Goal: Transaction & Acquisition: Book appointment/travel/reservation

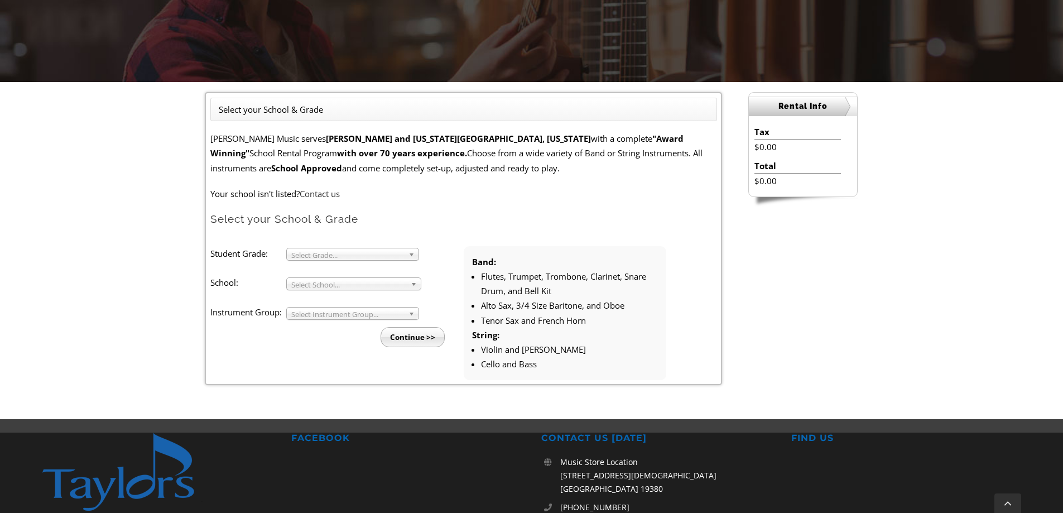
scroll to position [223, 0]
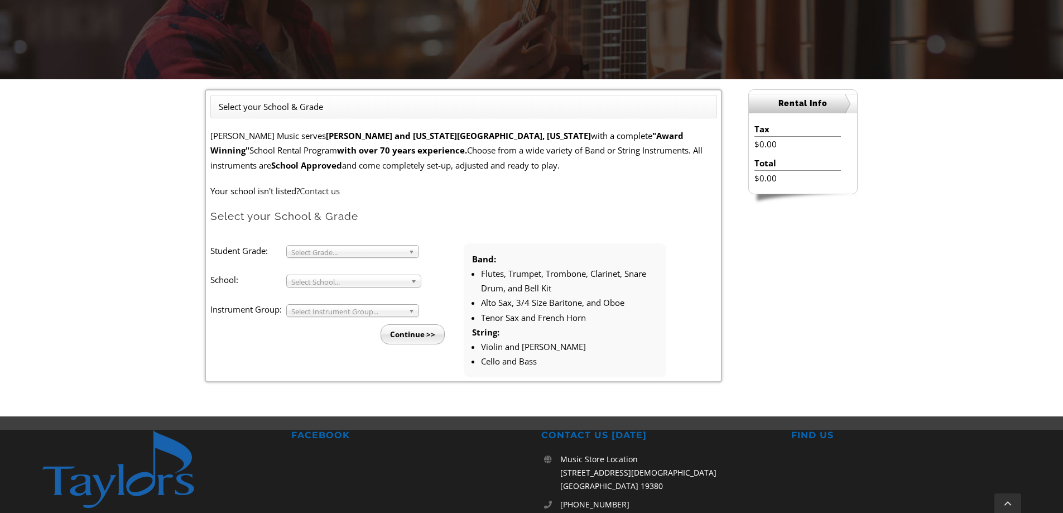
click at [359, 253] on span "Select Grade..." at bounding box center [347, 251] width 113 height 13
click at [327, 281] on li "4" at bounding box center [356, 278] width 120 height 14
click at [326, 284] on span "Select School..." at bounding box center [348, 281] width 115 height 13
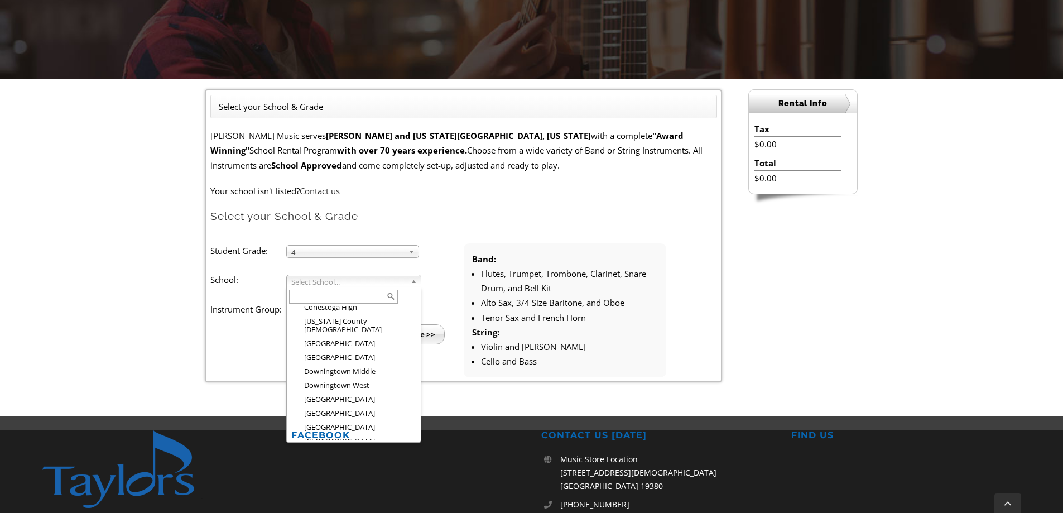
scroll to position [394, 0]
click at [342, 433] on li "East Bradford Elementary" at bounding box center [357, 440] width 123 height 14
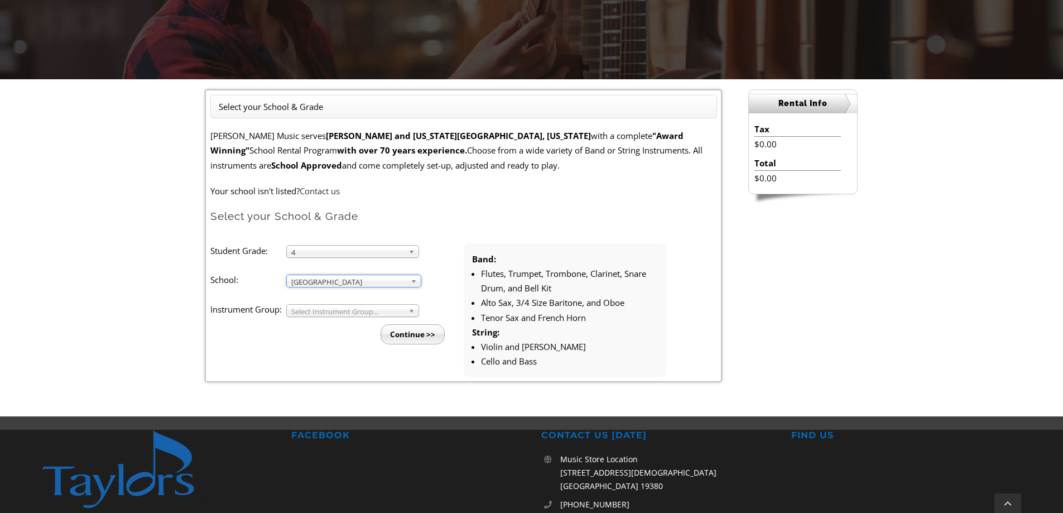
click at [337, 311] on span "Select Instrument Group..." at bounding box center [347, 311] width 113 height 13
click at [329, 325] on li "Band" at bounding box center [356, 323] width 120 height 14
click at [411, 337] on input "Continue >>" at bounding box center [412, 334] width 64 height 20
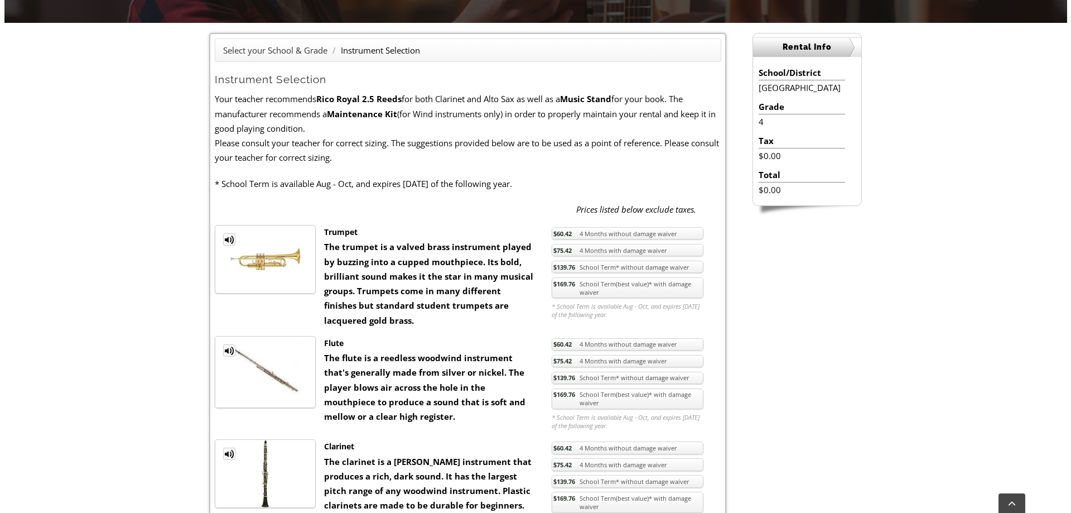
scroll to position [279, 0]
click at [611, 235] on link "$60.42 4 Months without damage waiver" at bounding box center [623, 234] width 152 height 13
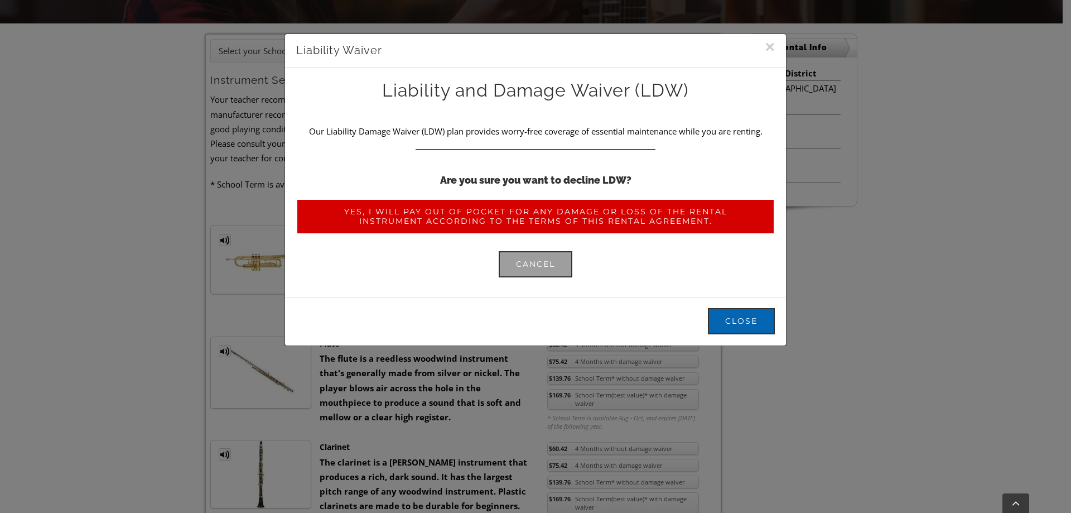
click at [588, 216] on span "Yes, I will pay out of pocket for any damage or loss of the rental instrument a…" at bounding box center [536, 216] width 444 height 19
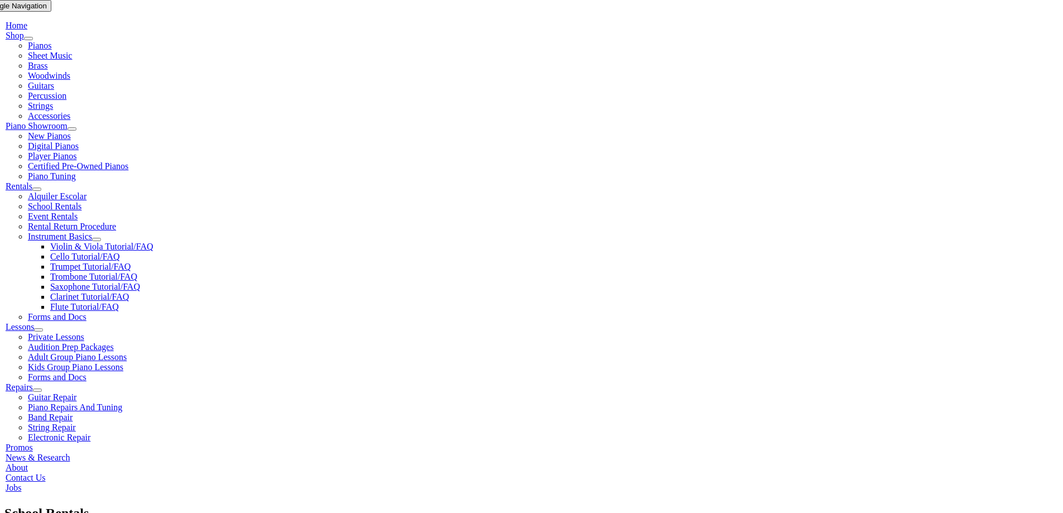
scroll to position [223, 0]
drag, startPoint x: 235, startPoint y: 298, endPoint x: 353, endPoint y: 302, distance: 117.2
drag, startPoint x: 534, startPoint y: 298, endPoint x: 590, endPoint y: 306, distance: 56.3
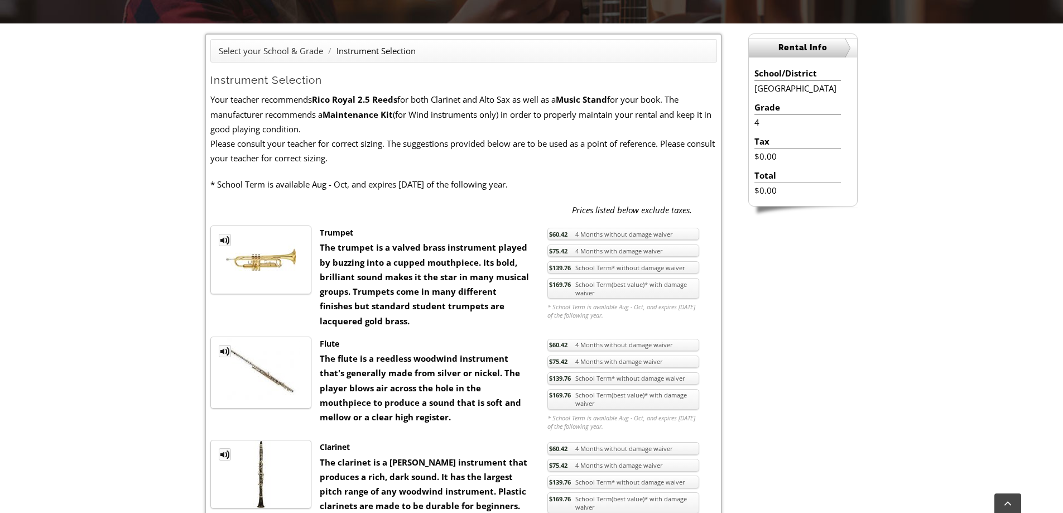
scroll to position [446, 0]
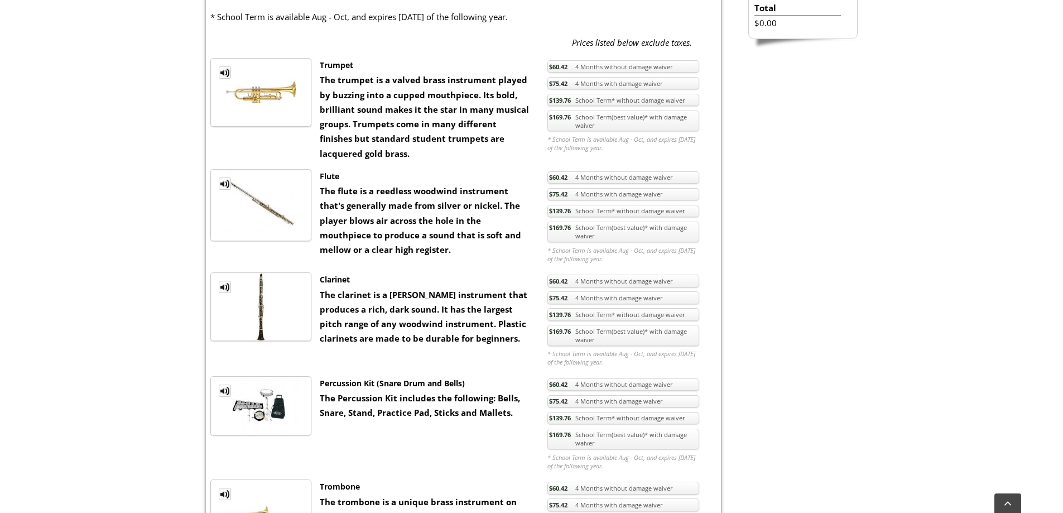
click at [618, 298] on link "$75.42 4 Months with damage waiver" at bounding box center [623, 297] width 152 height 13
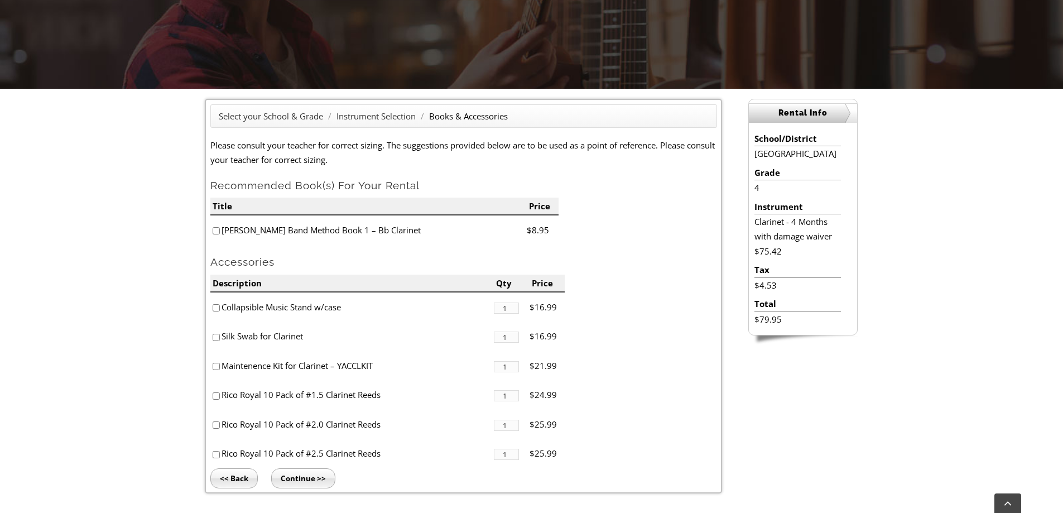
scroll to position [223, 0]
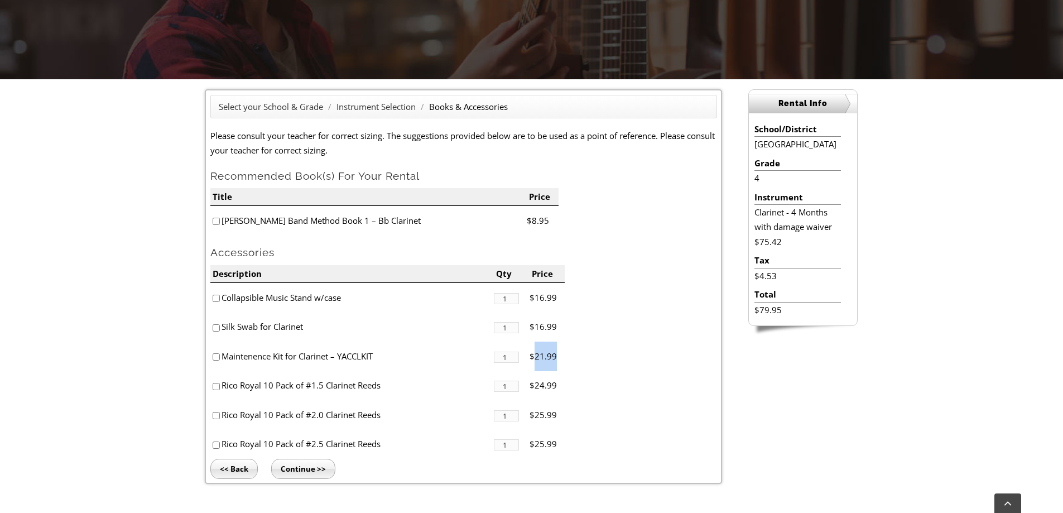
drag, startPoint x: 532, startPoint y: 358, endPoint x: 568, endPoint y: 358, distance: 36.3
click at [568, 358] on form "Please consult your teacher for correct sizing. The suggestions provided below …" at bounding box center [463, 293] width 507 height 330
click at [569, 358] on form "Please consult your teacher for correct sizing. The suggestions provided below …" at bounding box center [463, 293] width 507 height 330
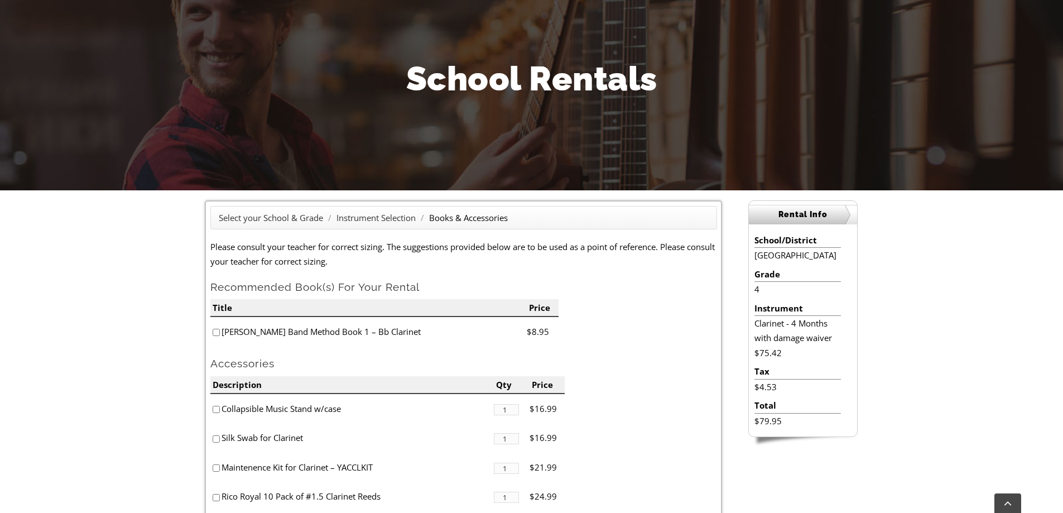
scroll to position [112, 0]
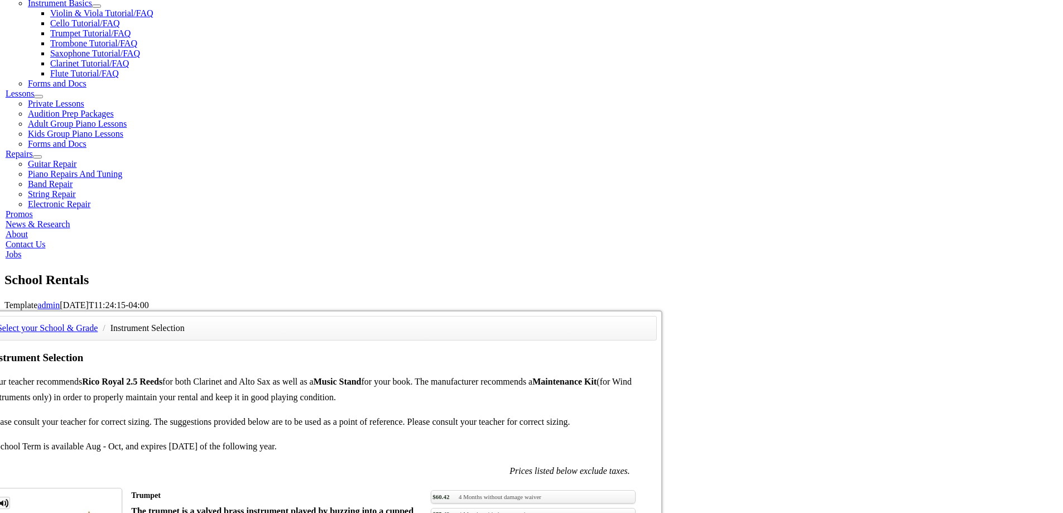
scroll to position [446, 0]
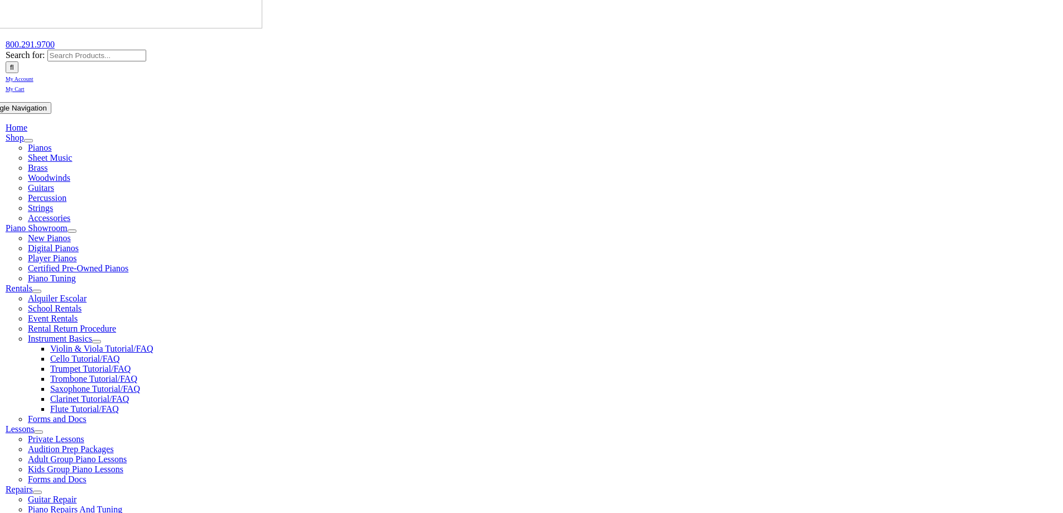
scroll to position [223, 0]
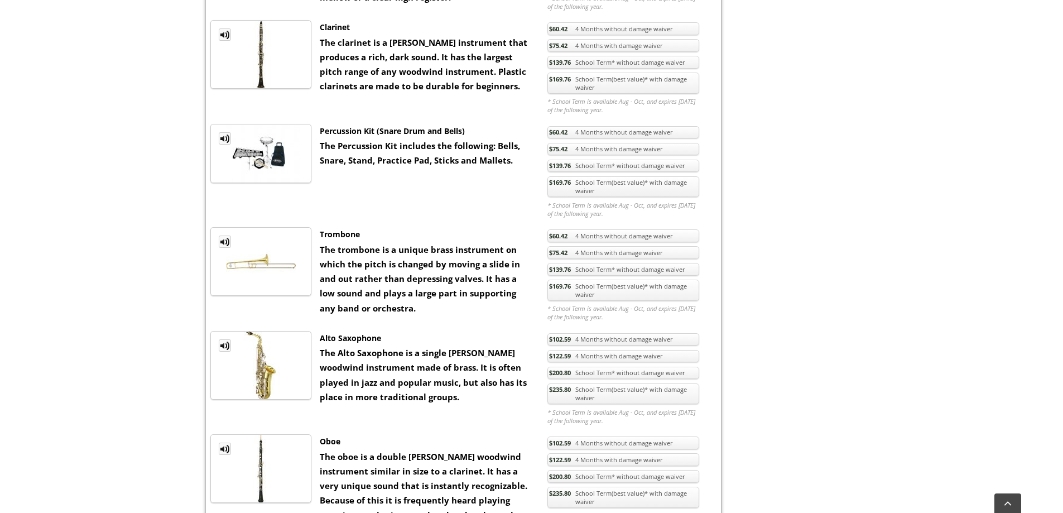
scroll to position [725, 0]
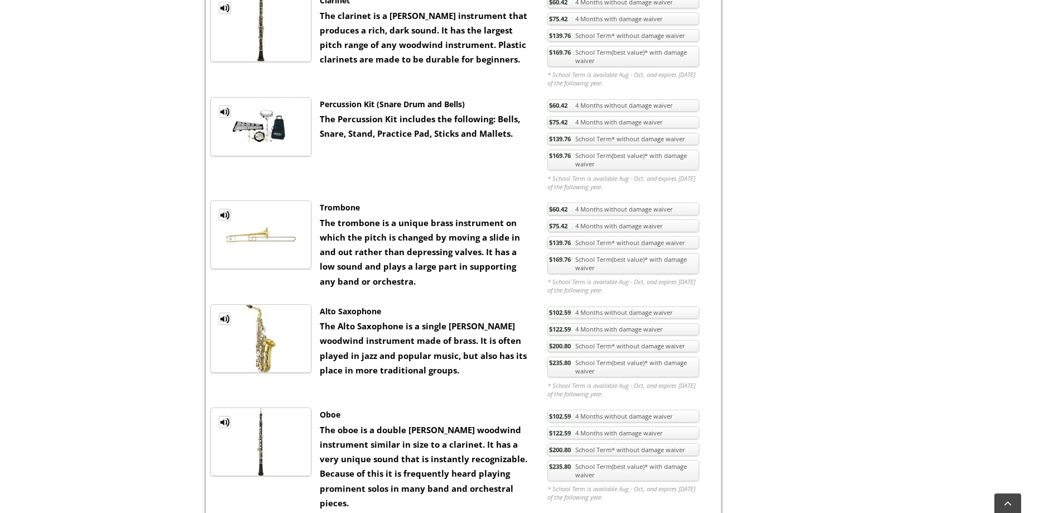
click at [575, 330] on link "$122.59 4 Months with damage waiver" at bounding box center [623, 329] width 152 height 13
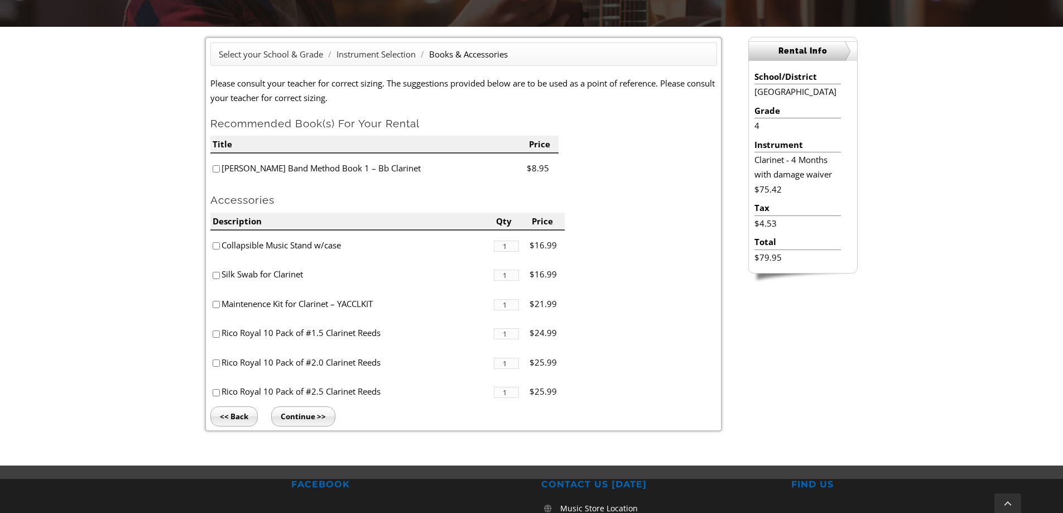
scroll to position [279, 0]
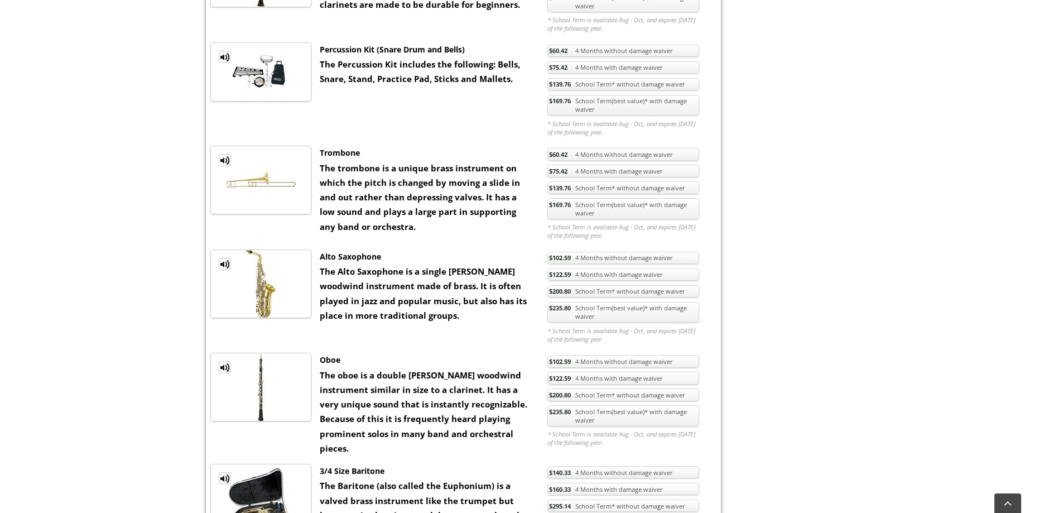
scroll to position [781, 0]
click at [617, 274] on link "$122.59 4 Months with damage waiver" at bounding box center [623, 273] width 152 height 13
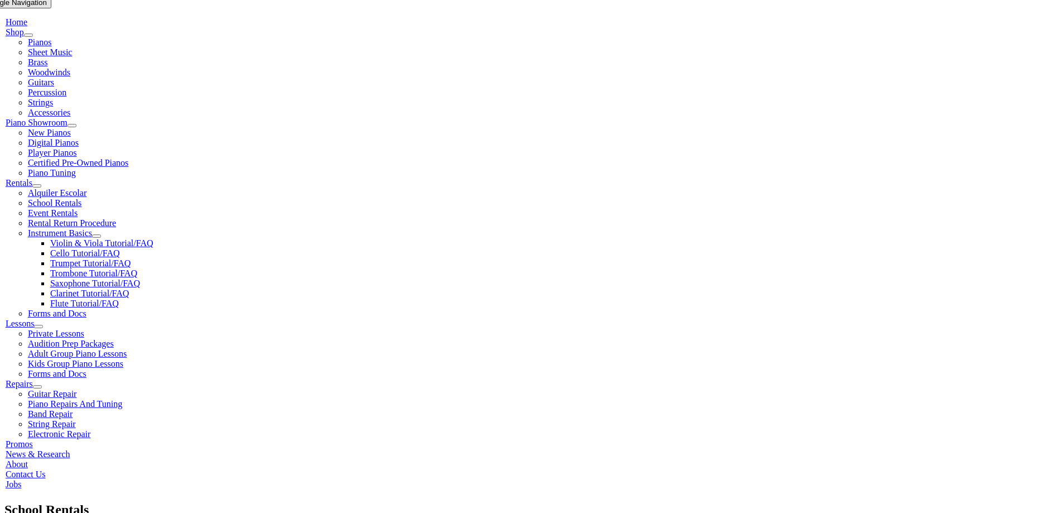
scroll to position [279, 0]
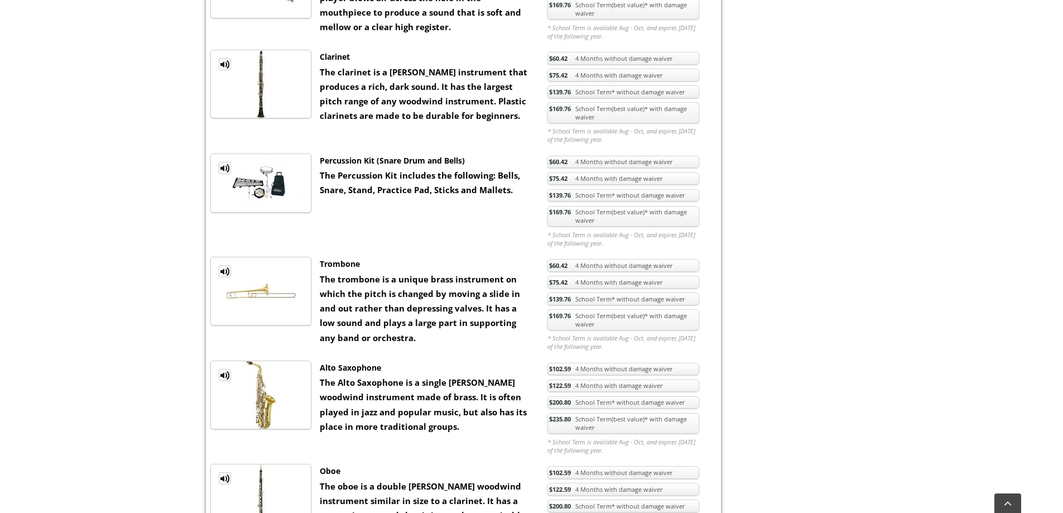
scroll to position [669, 0]
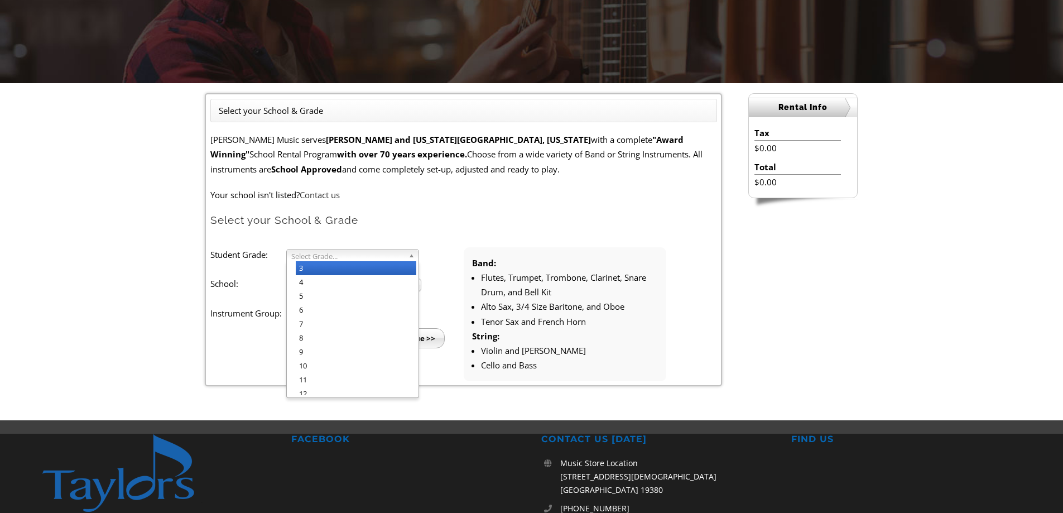
click at [352, 255] on span "Select Grade..." at bounding box center [347, 255] width 113 height 13
click at [330, 337] on li "8" at bounding box center [356, 338] width 120 height 14
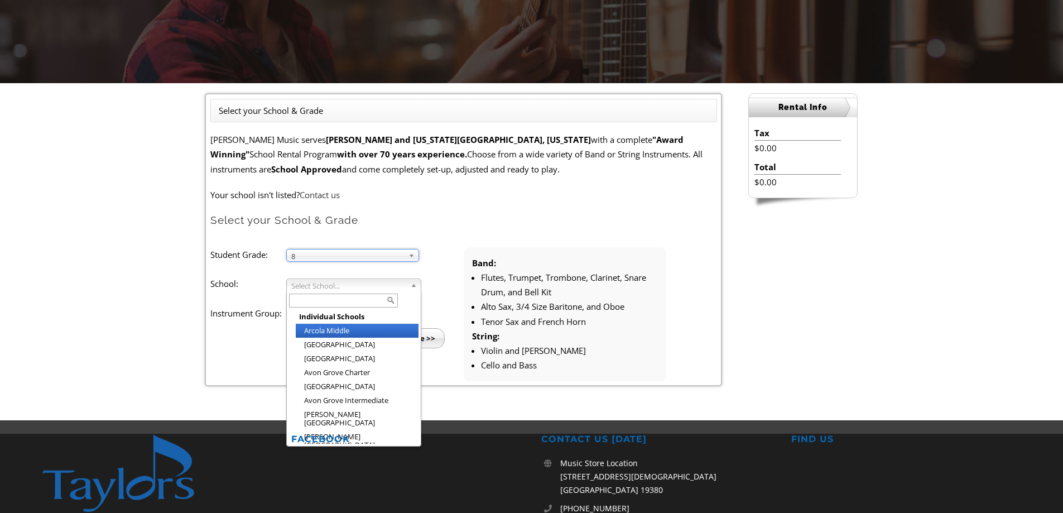
click at [327, 283] on span "Select School..." at bounding box center [348, 285] width 115 height 13
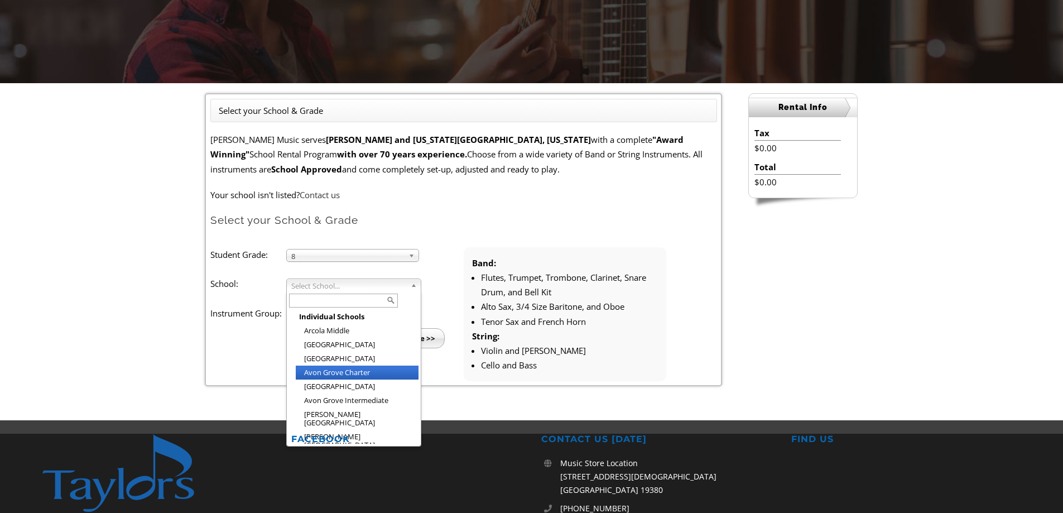
click at [345, 376] on li "Avon Grove Charter" at bounding box center [357, 372] width 123 height 14
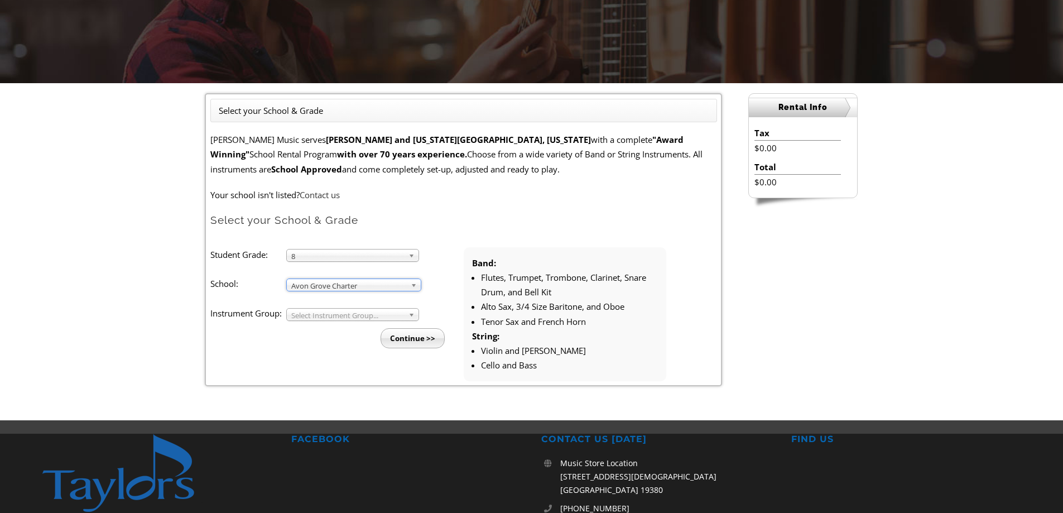
click at [341, 315] on span "Select Instrument Group..." at bounding box center [347, 314] width 113 height 13
click at [341, 326] on li "Band" at bounding box center [356, 327] width 120 height 14
click at [406, 338] on input "Continue >>" at bounding box center [412, 338] width 64 height 20
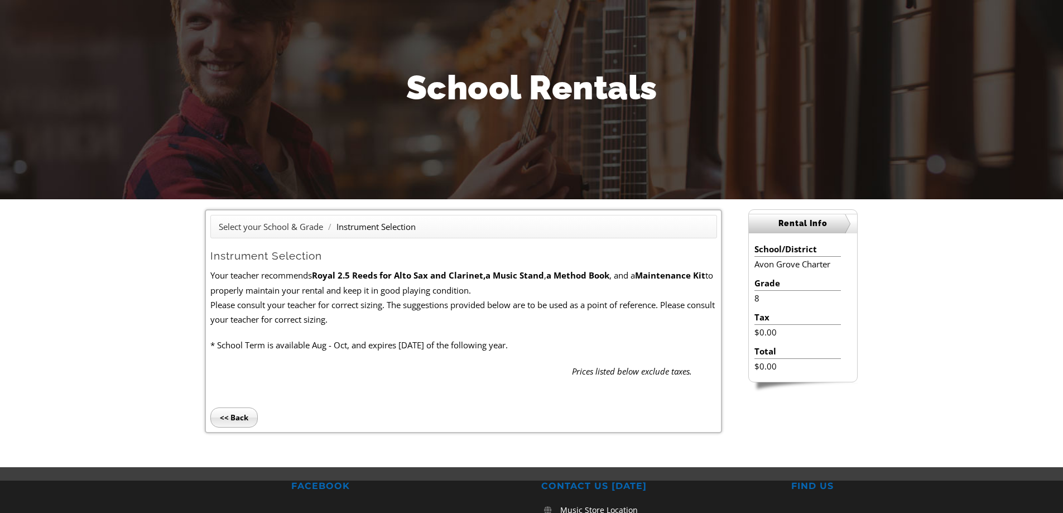
scroll to position [279, 0]
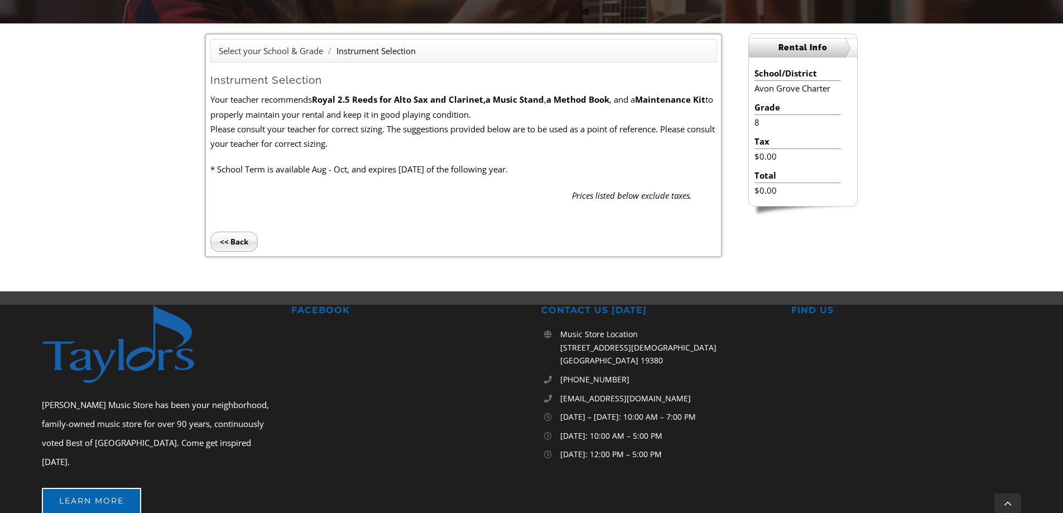
click at [239, 239] on input "<< Back" at bounding box center [233, 241] width 47 height 20
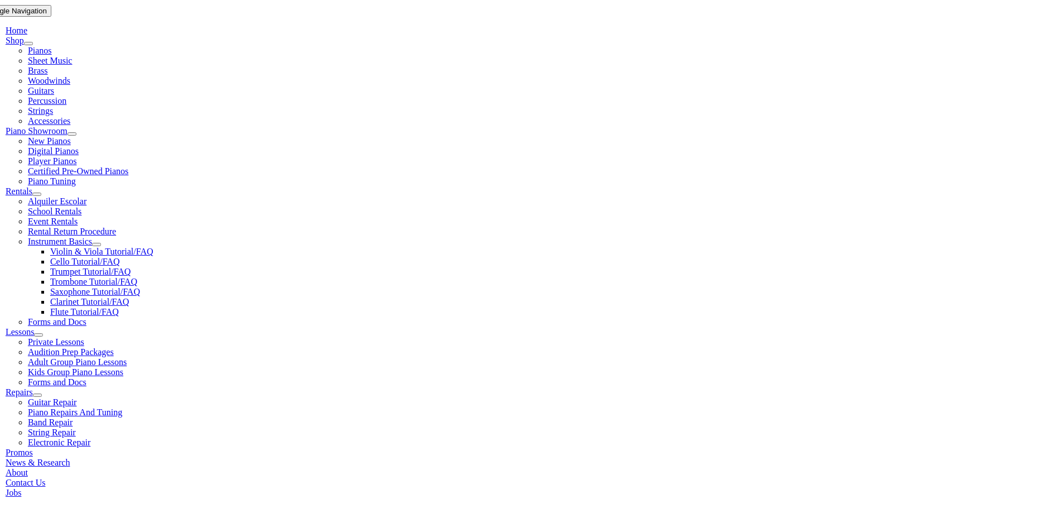
scroll to position [223, 0]
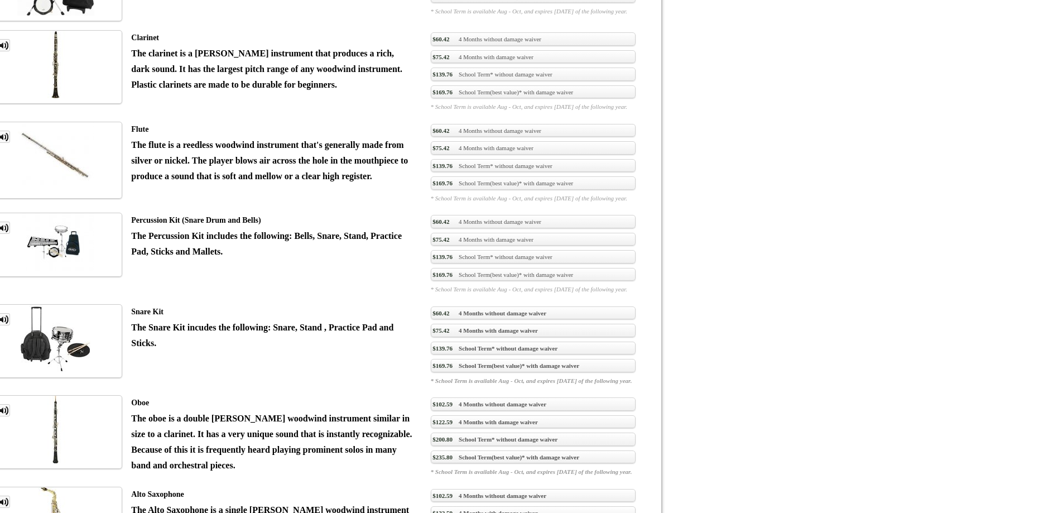
scroll to position [1339, 0]
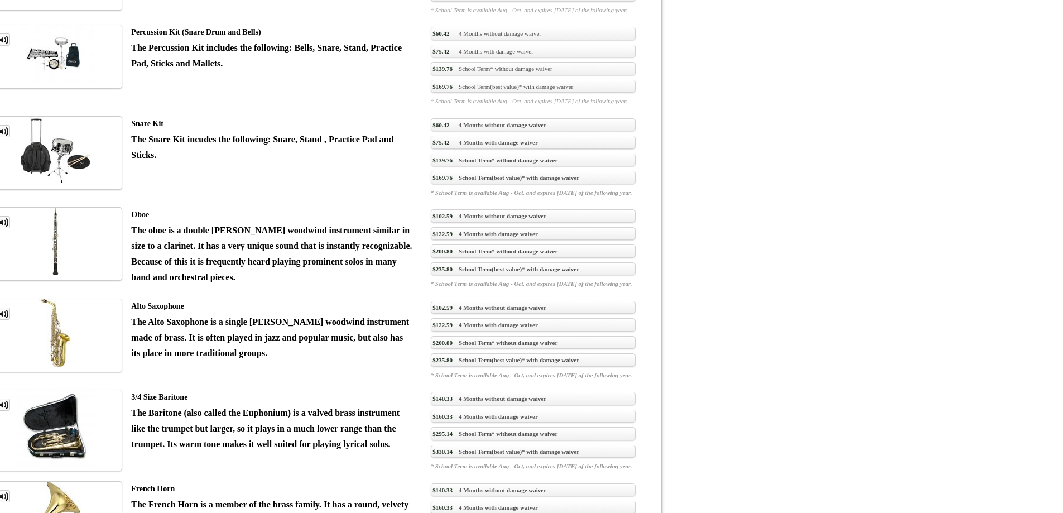
click at [605, 500] on link "$160.33 4 Months with damage waiver" at bounding box center [533, 506] width 205 height 13
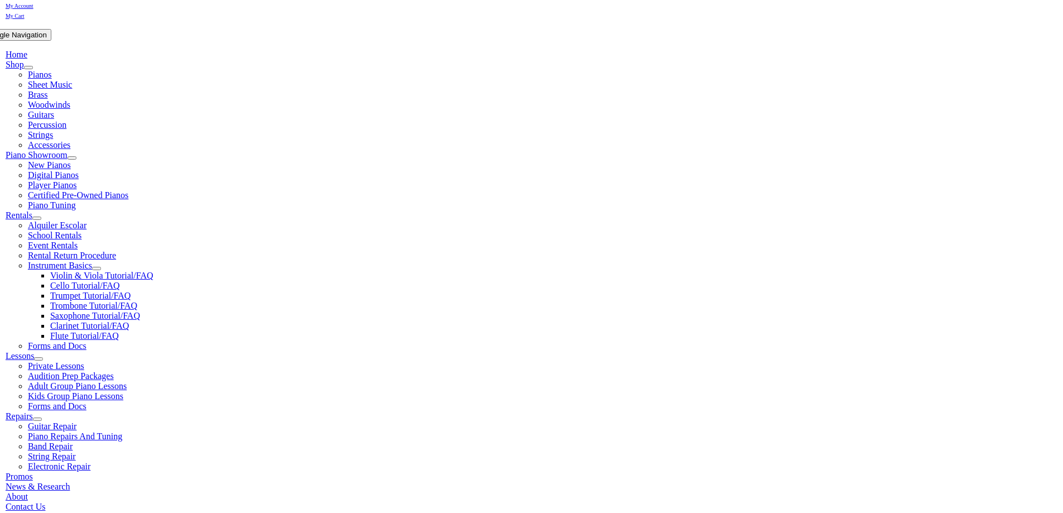
scroll to position [223, 0]
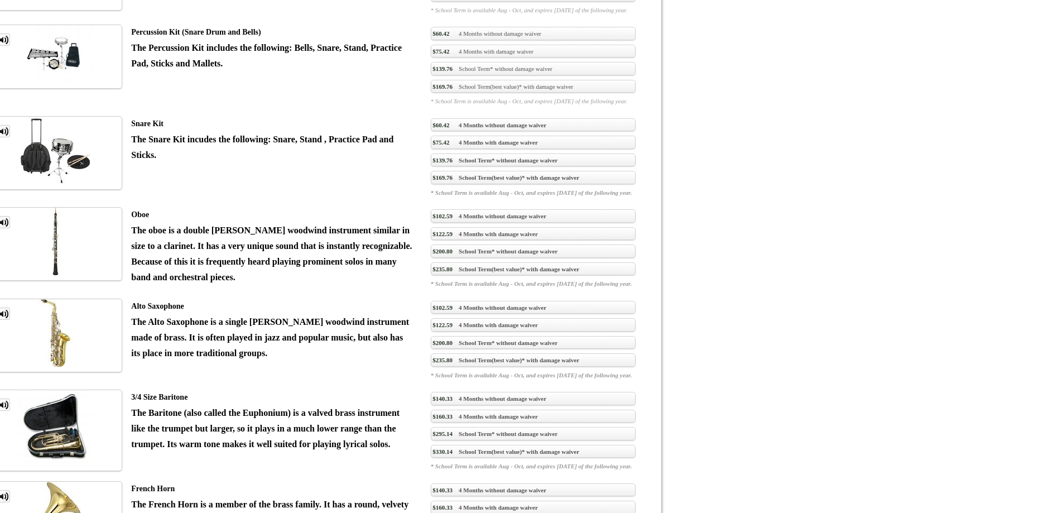
scroll to position [1283, 0]
